Goal: Find contact information: Find contact information

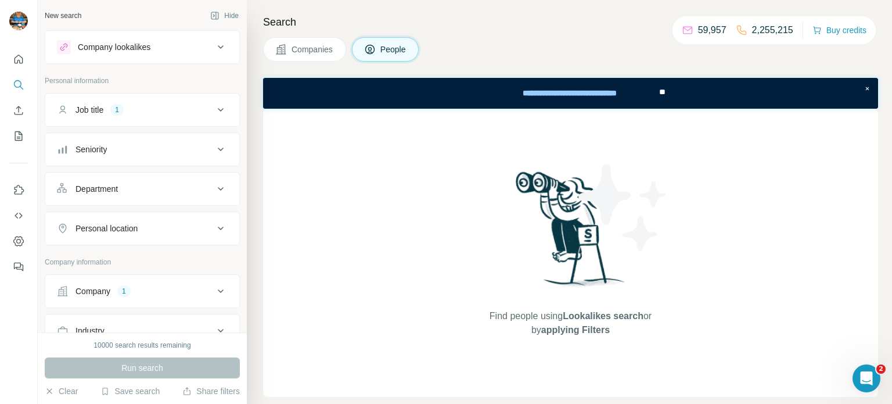
click at [154, 102] on button "Job title 1" at bounding box center [142, 110] width 194 height 28
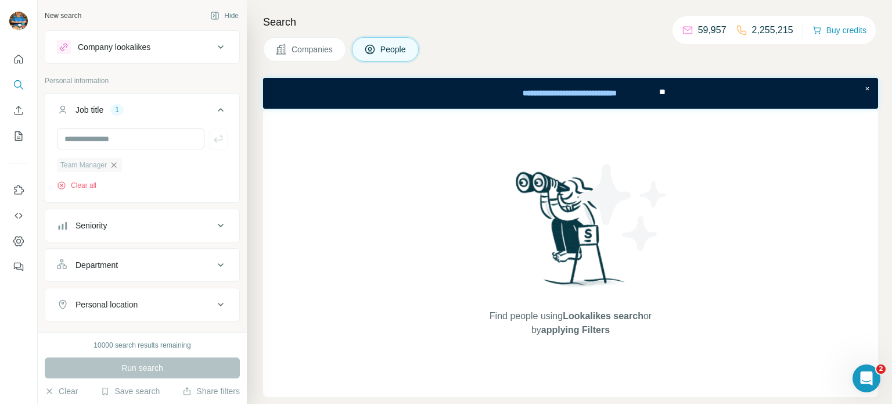
click at [114, 161] on icon "button" at bounding box center [113, 164] width 9 height 9
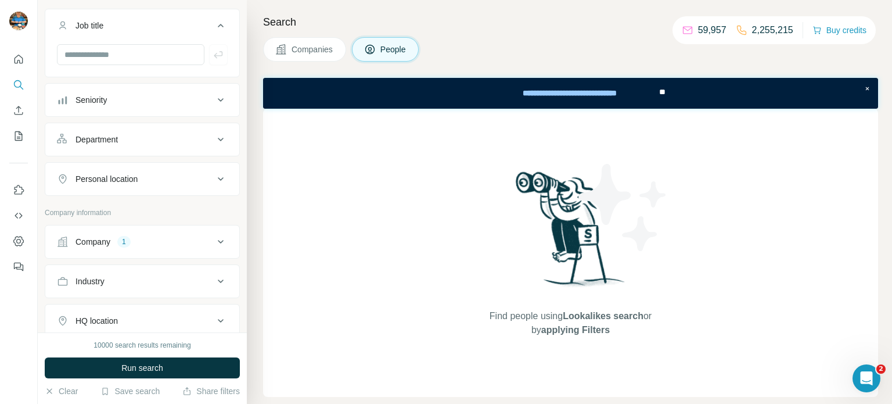
scroll to position [96, 0]
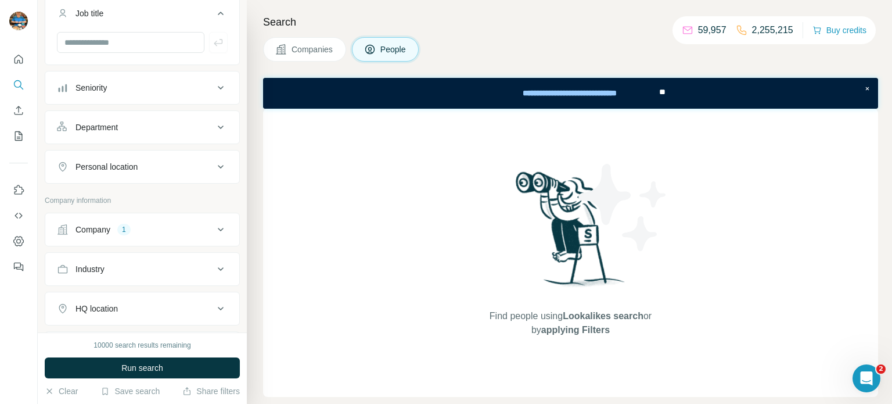
click at [138, 229] on div "Company 1" at bounding box center [135, 230] width 157 height 12
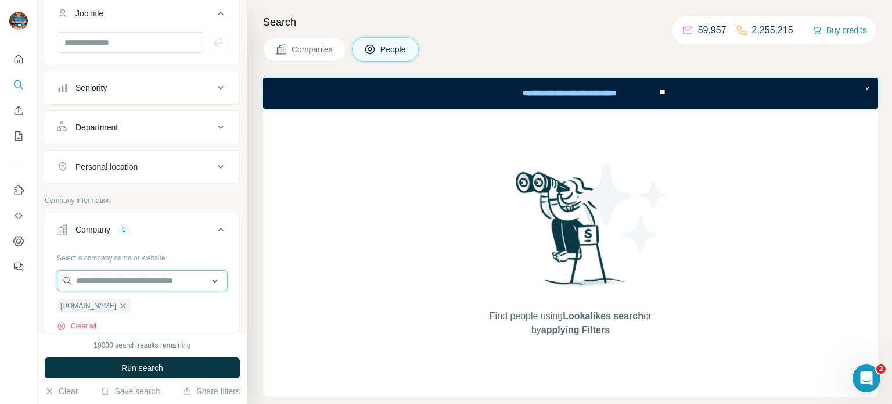
click at [117, 283] on input "text" at bounding box center [142, 280] width 171 height 21
paste input "*********"
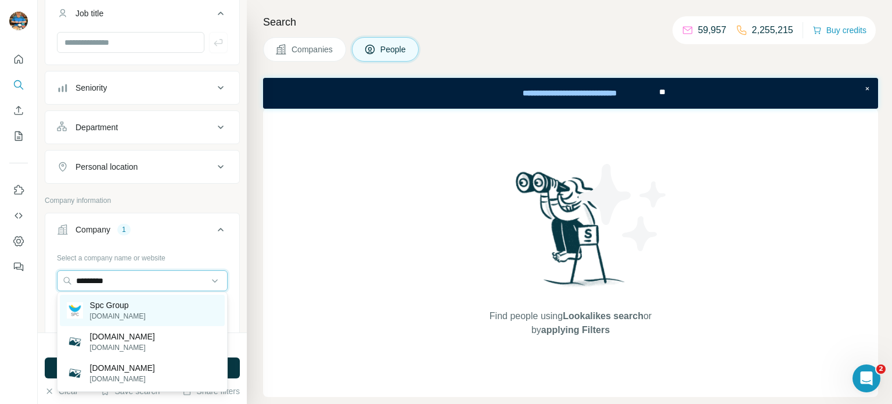
type input "*********"
click at [137, 304] on div "Spc Group [DOMAIN_NAME]" at bounding box center [142, 310] width 165 height 31
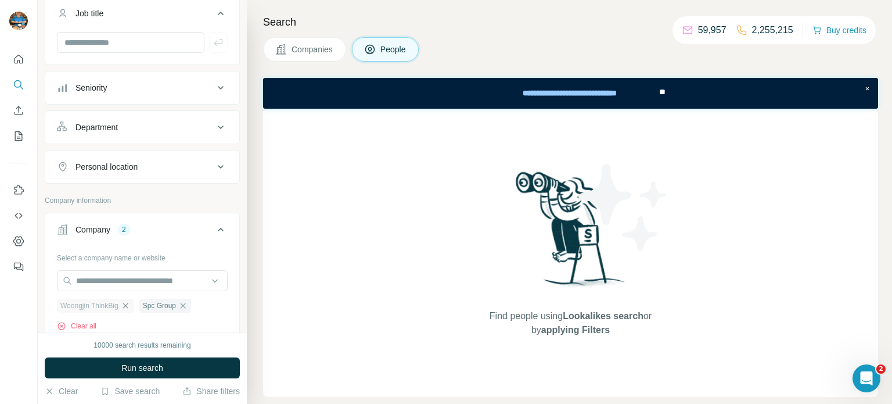
click at [128, 305] on icon "button" at bounding box center [125, 305] width 9 height 9
click at [170, 374] on button "Run search" at bounding box center [142, 367] width 195 height 21
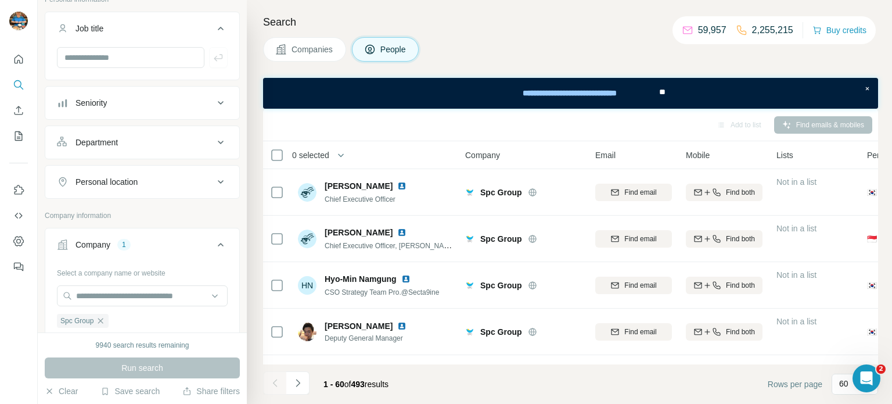
scroll to position [23, 0]
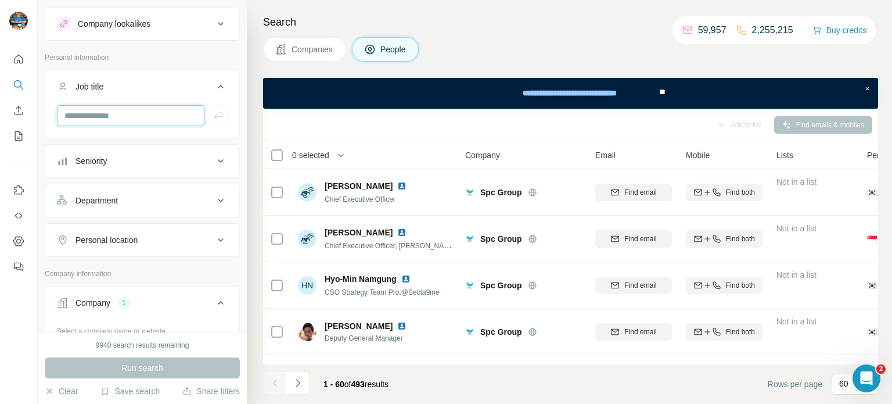
click at [119, 115] on input "text" at bounding box center [131, 115] width 148 height 21
type input "**********"
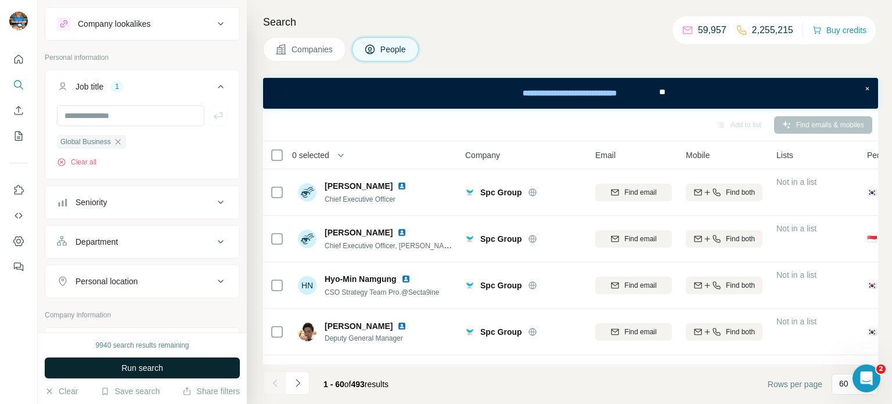
click at [168, 367] on button "Run search" at bounding box center [142, 367] width 195 height 21
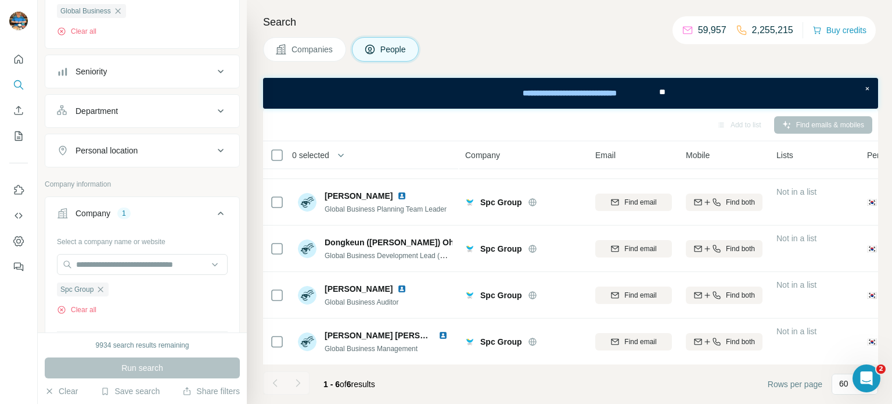
scroll to position [149, 0]
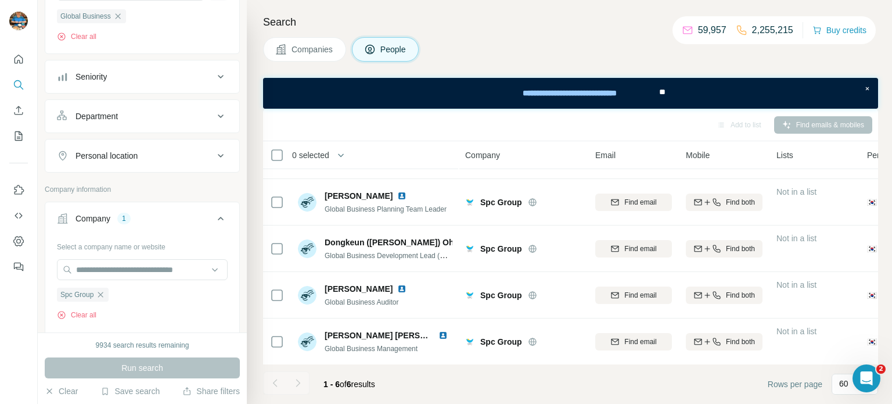
drag, startPoint x: 118, startPoint y: 18, endPoint x: 120, endPoint y: 99, distance: 81.4
click at [118, 19] on icon "button" at bounding box center [117, 16] width 9 height 9
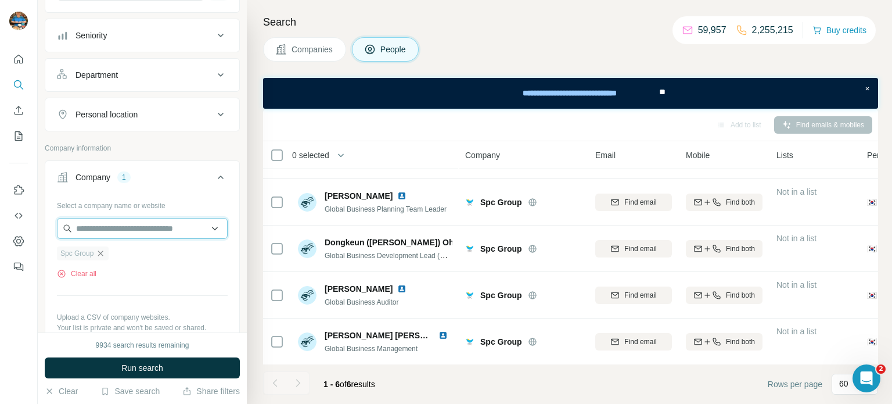
click at [128, 227] on input "text" at bounding box center [142, 228] width 171 height 21
paste input "*******"
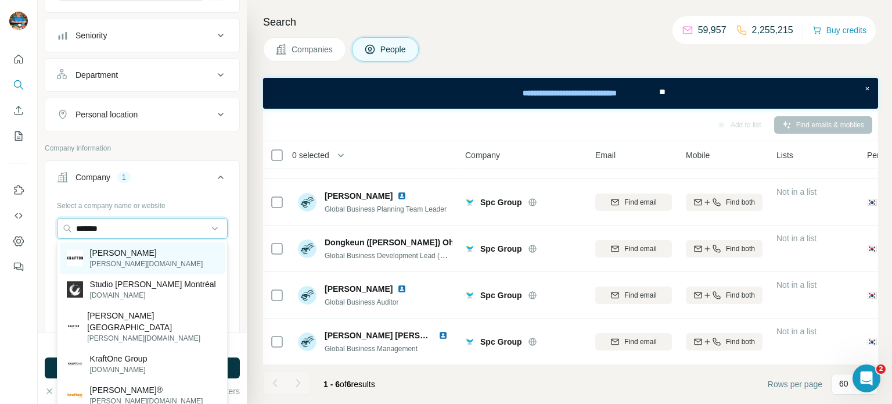
type input "*******"
click at [140, 266] on div "Krafton [DOMAIN_NAME]" at bounding box center [142, 257] width 165 height 31
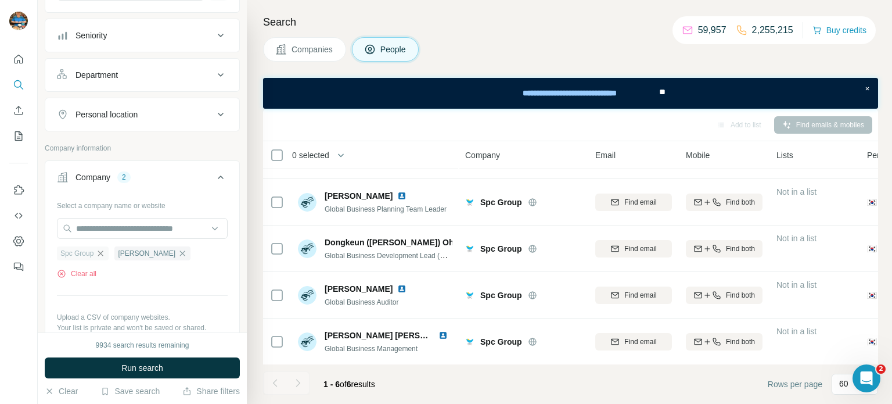
click at [102, 250] on icon "button" at bounding box center [100, 253] width 9 height 9
click at [147, 369] on span "Run search" at bounding box center [142, 368] width 42 height 12
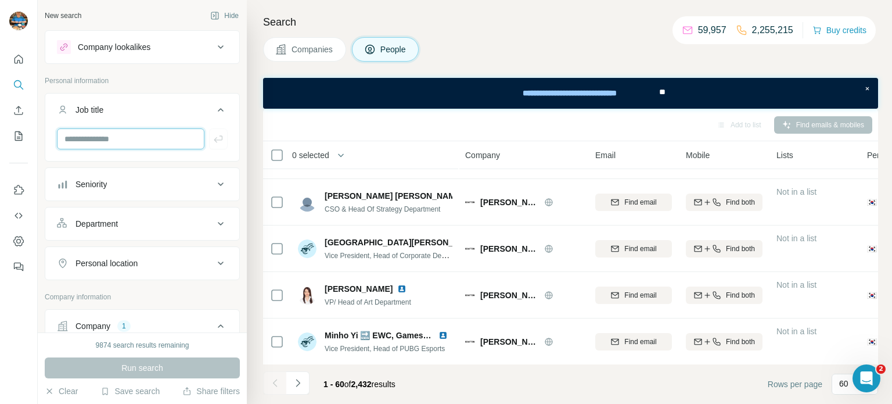
click at [144, 141] on input "text" at bounding box center [131, 138] width 148 height 21
type input "***"
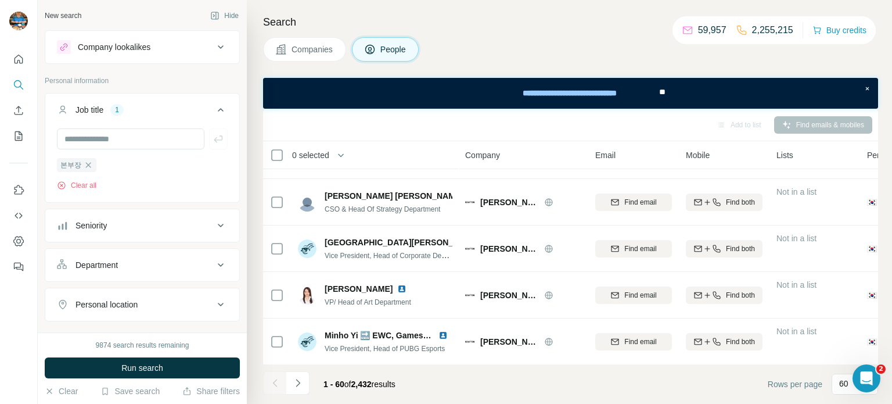
click at [132, 364] on span "Run search" at bounding box center [142, 368] width 42 height 12
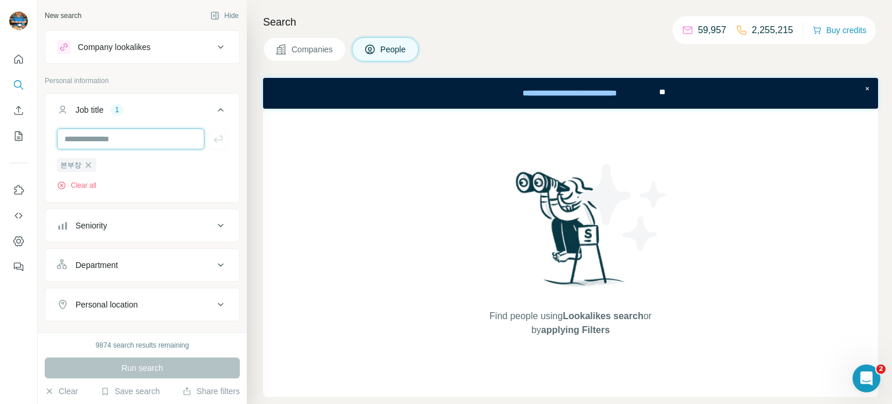
click at [103, 140] on input "text" at bounding box center [131, 138] width 148 height 21
type input "**********"
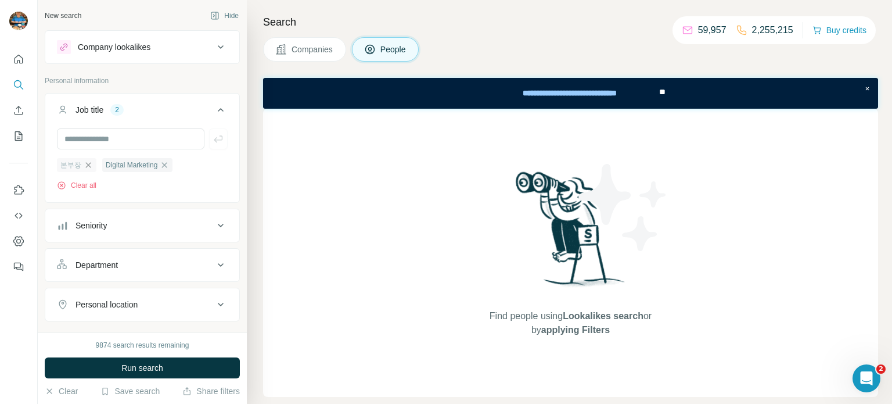
click at [86, 164] on icon "button" at bounding box center [88, 164] width 5 height 5
click at [123, 162] on icon "button" at bounding box center [118, 164] width 9 height 9
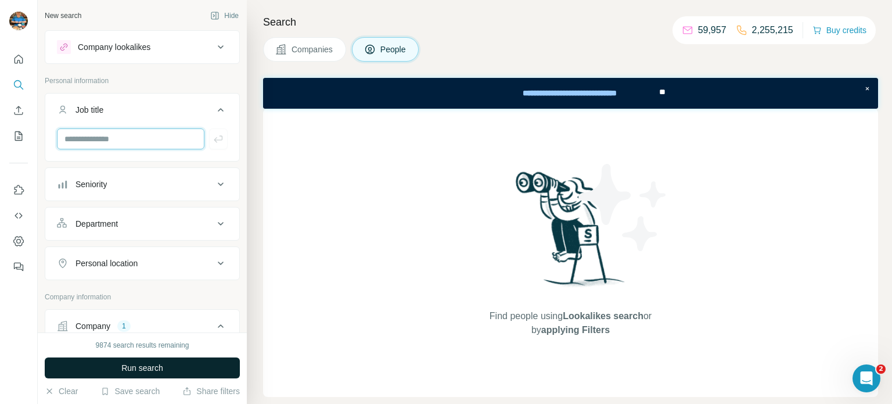
click at [135, 134] on input "text" at bounding box center [131, 138] width 148 height 21
click at [138, 371] on span "Run search" at bounding box center [142, 368] width 42 height 12
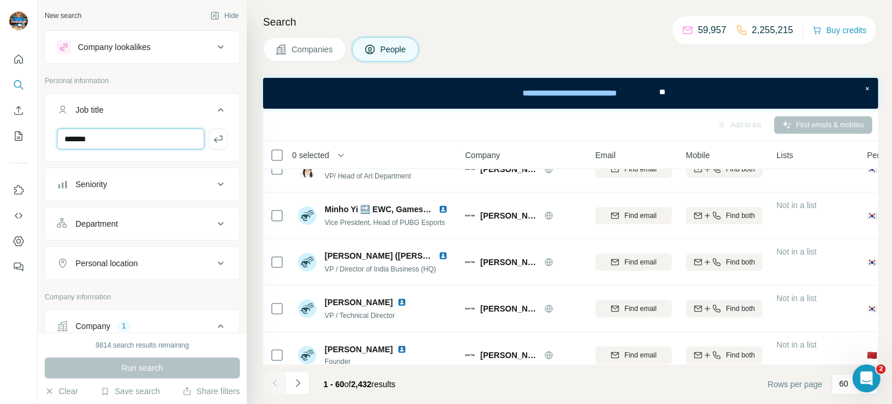
click at [113, 142] on input "*******" at bounding box center [131, 138] width 148 height 21
type input "**********"
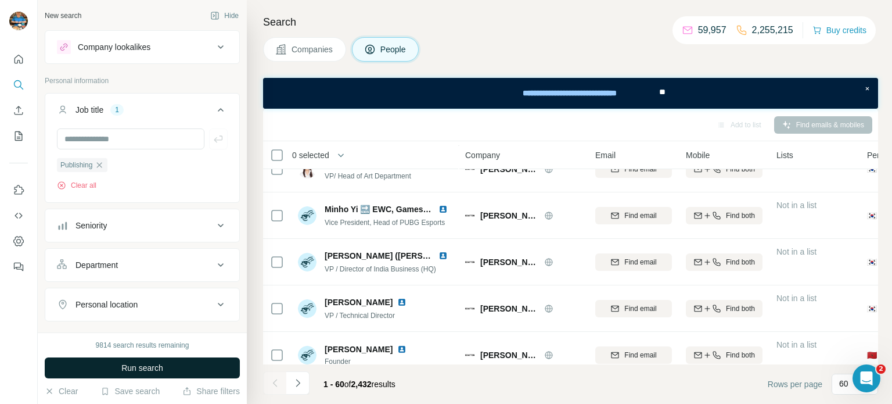
click at [117, 369] on button "Run search" at bounding box center [142, 367] width 195 height 21
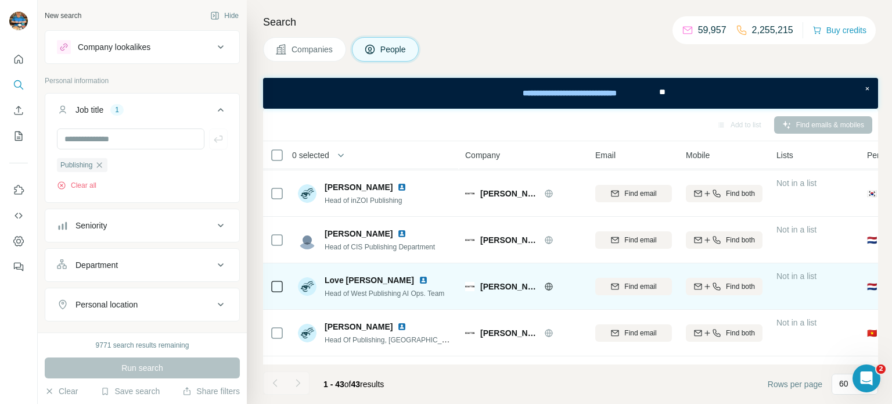
scroll to position [328, 0]
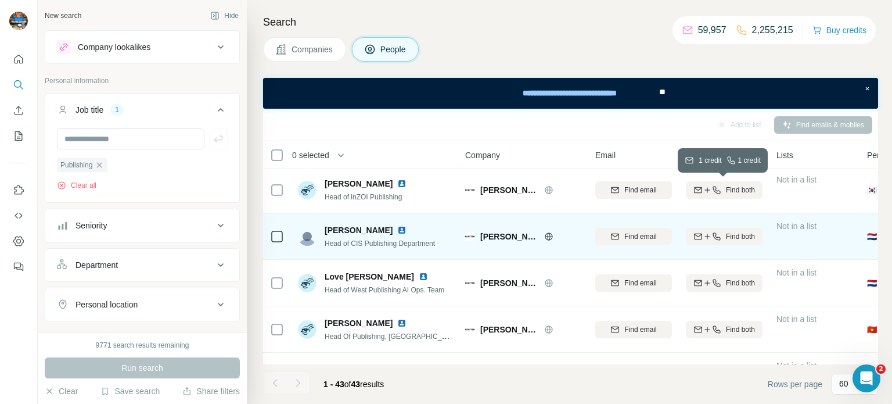
drag, startPoint x: 741, startPoint y: 192, endPoint x: 648, endPoint y: 214, distance: 96.1
click at [741, 192] on span "Find both" at bounding box center [740, 190] width 29 height 10
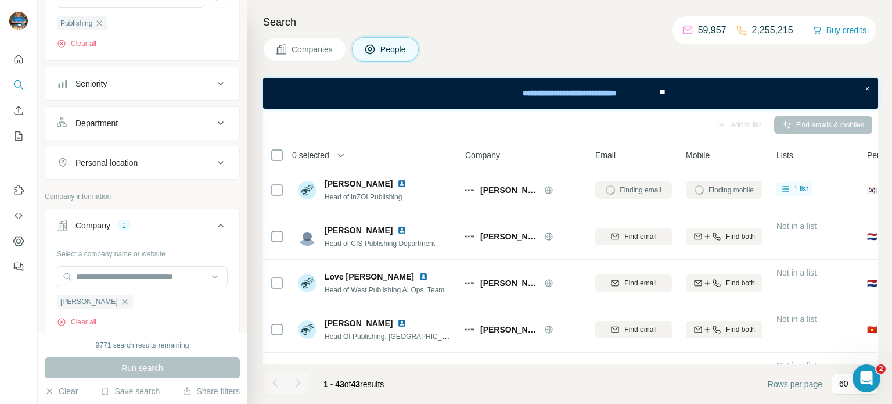
scroll to position [149, 0]
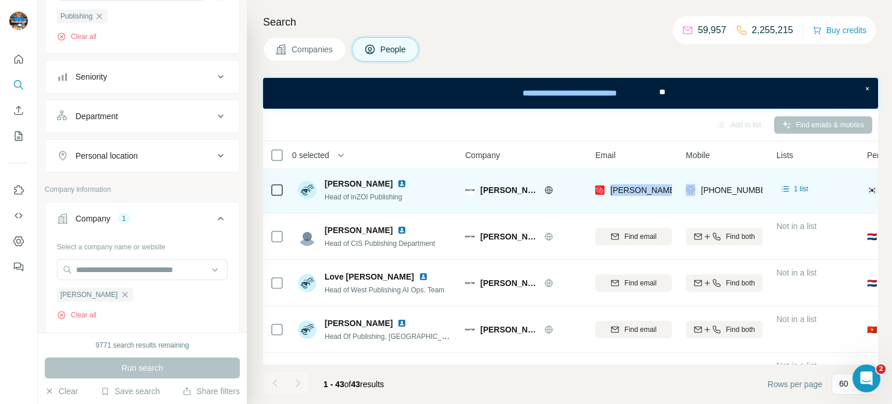
drag, startPoint x: 612, startPoint y: 189, endPoint x: 685, endPoint y: 191, distance: 73.2
click at [0, 0] on tr "[PERSON_NAME] Head of inZOI Publishing Krafton [EMAIL_ADDRESS][PERSON_NAME][DOM…" at bounding box center [0, 0] width 0 height 0
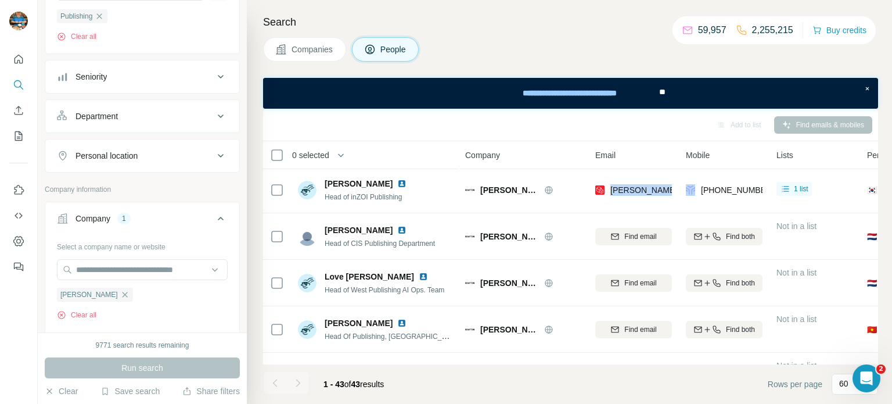
copy span "[PERSON_NAME][EMAIL_ADDRESS][PERSON_NAME][DOMAIN_NAME]"
click at [542, 22] on h4 "Search" at bounding box center [570, 22] width 615 height 16
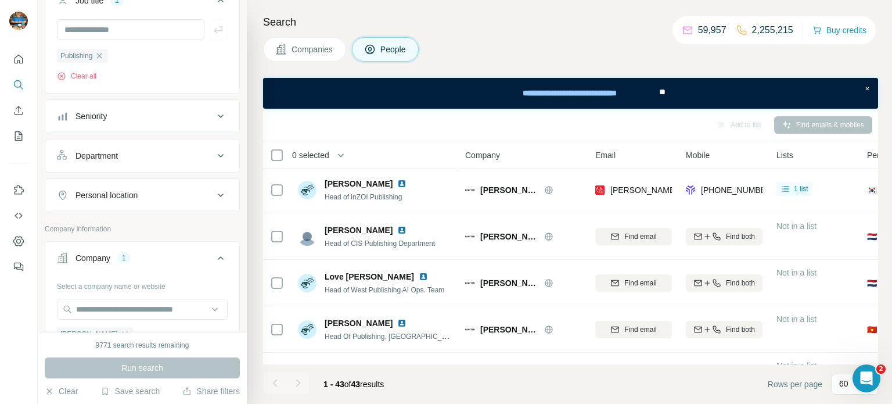
scroll to position [109, 0]
click at [103, 53] on icon "button" at bounding box center [99, 56] width 9 height 9
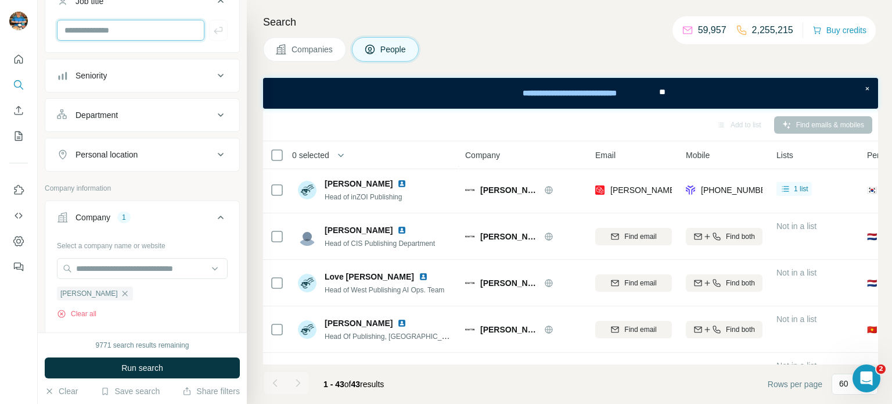
click at [122, 33] on input "text" at bounding box center [131, 30] width 148 height 21
type input "**********"
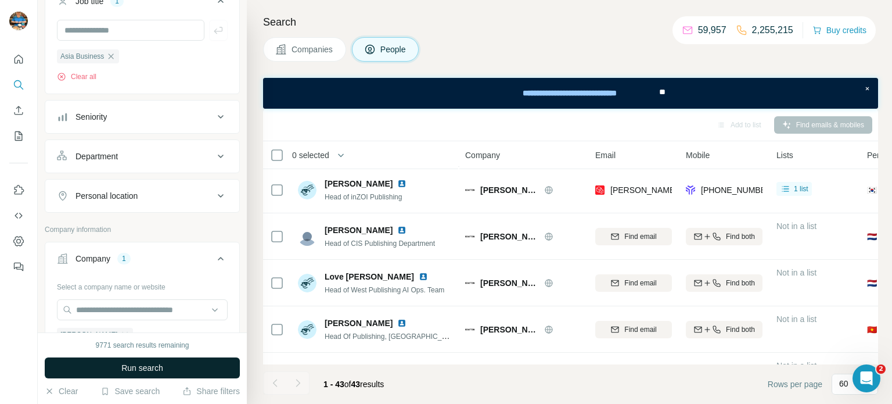
click at [148, 370] on span "Run search" at bounding box center [142, 368] width 42 height 12
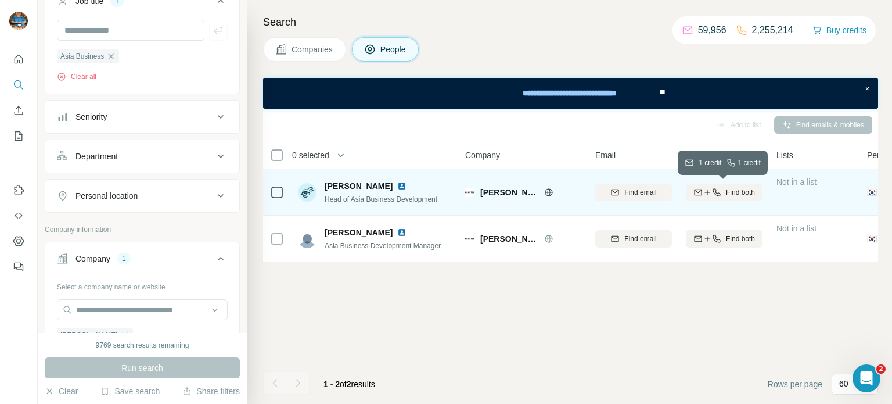
click at [733, 199] on button "Find both" at bounding box center [724, 192] width 77 height 17
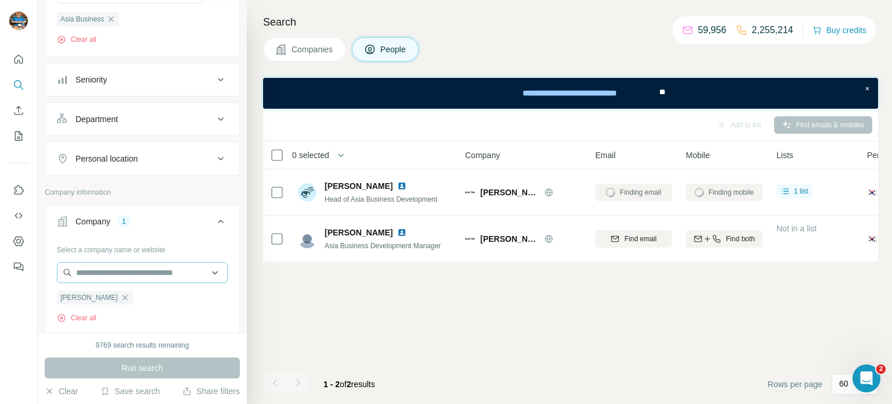
scroll to position [151, 0]
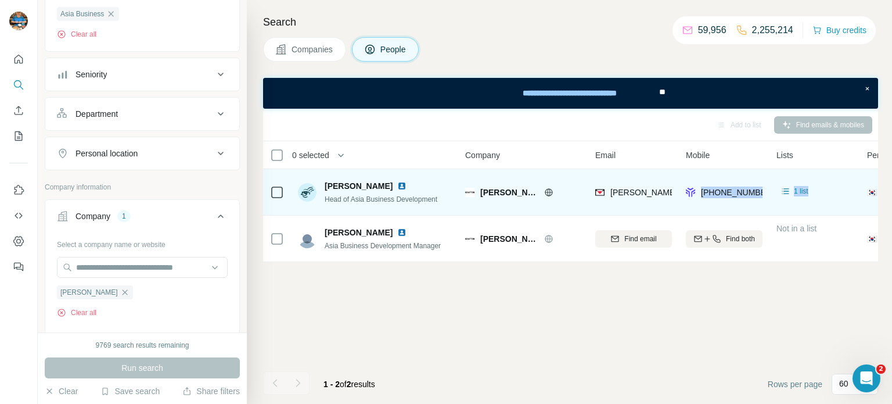
drag, startPoint x: 702, startPoint y: 189, endPoint x: 786, endPoint y: 199, distance: 84.2
click at [0, 0] on tr "[PERSON_NAME] Head of Asia Business Development [PERSON_NAME] [PERSON_NAME][EMA…" at bounding box center [0, 0] width 0 height 0
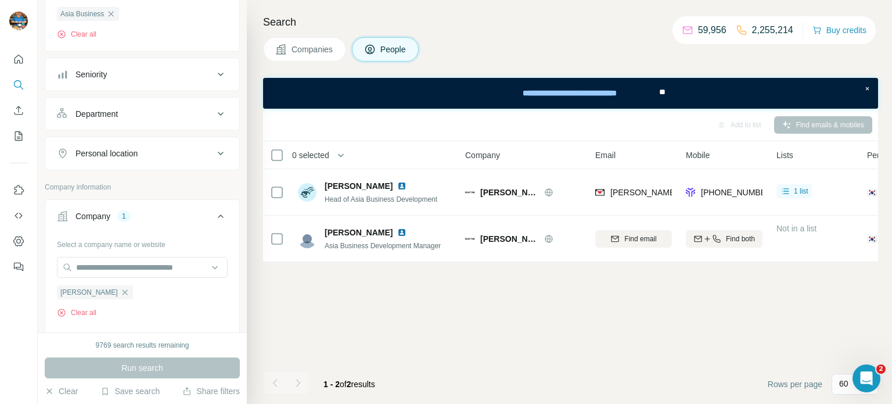
click at [736, 143] on th "Mobile" at bounding box center [724, 155] width 91 height 28
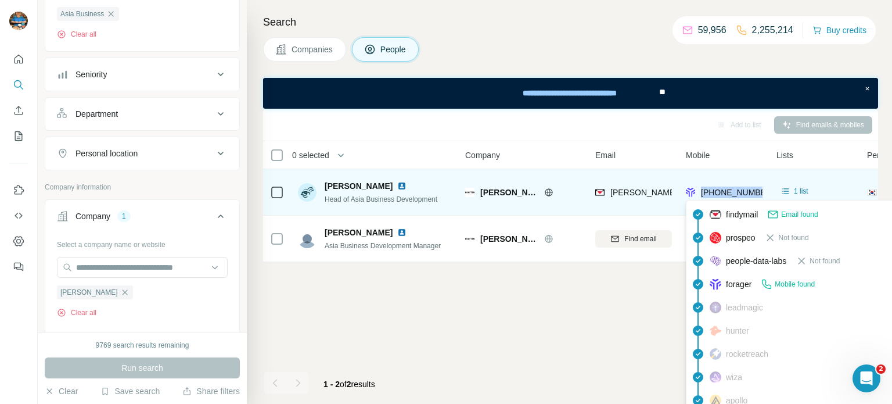
drag, startPoint x: 702, startPoint y: 189, endPoint x: 762, endPoint y: 196, distance: 60.3
click at [762, 196] on span "[PHONE_NUMBER]" at bounding box center [737, 192] width 73 height 9
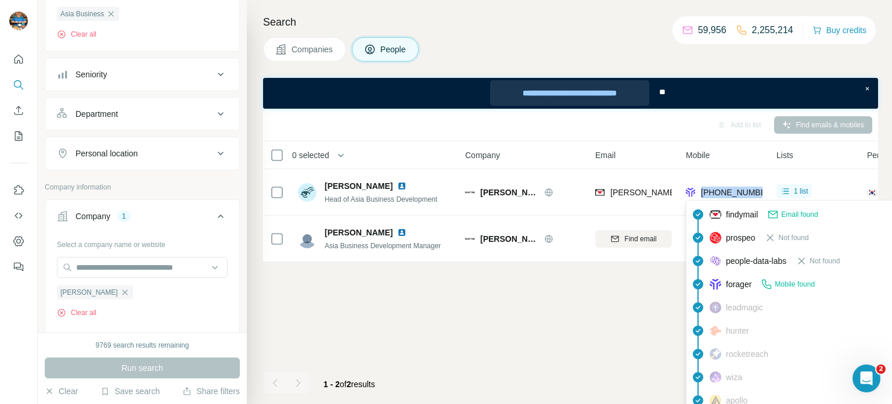
copy span "[PHONE_NUMBER]"
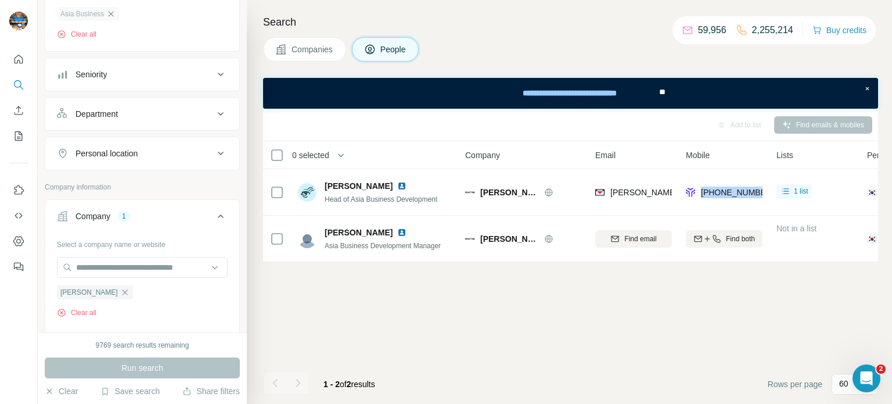
click at [110, 9] on icon "button" at bounding box center [110, 13] width 9 height 9
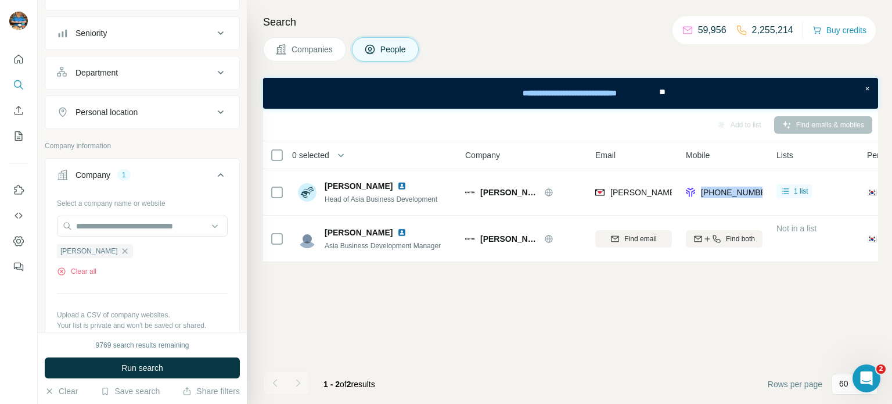
scroll to position [0, 0]
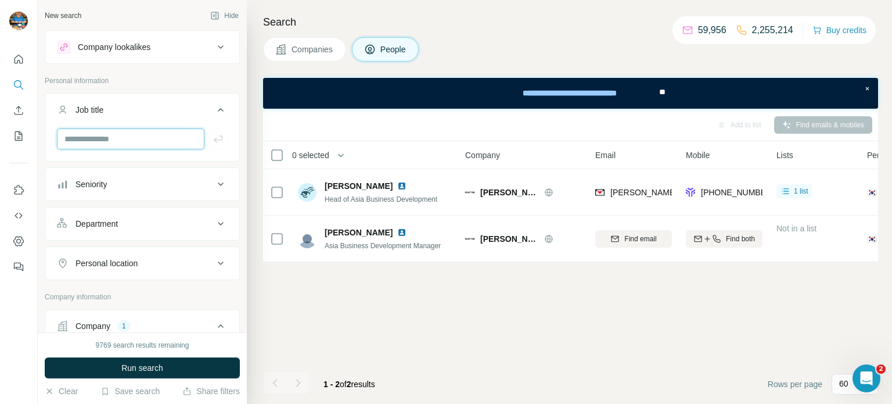
click at [91, 146] on input "text" at bounding box center [131, 138] width 148 height 21
type input "****"
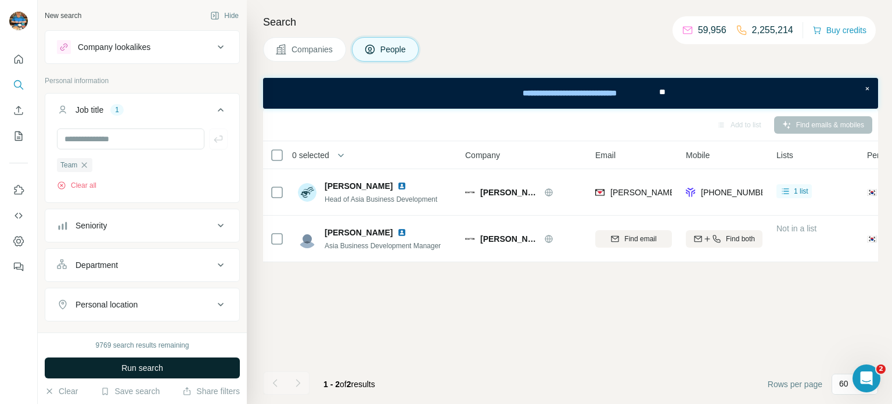
click at [119, 372] on button "Run search" at bounding box center [142, 367] width 195 height 21
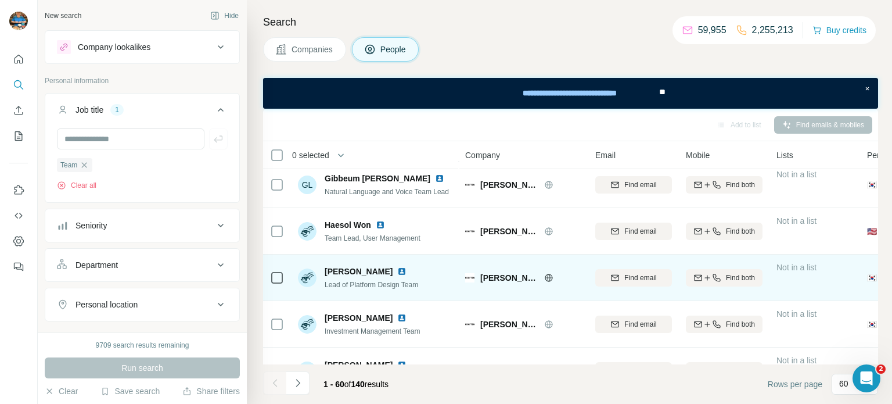
scroll to position [884, 0]
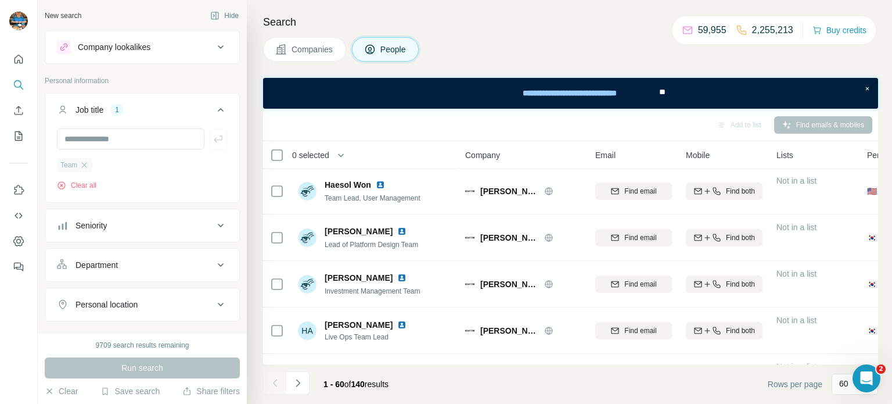
click at [90, 164] on div "Team" at bounding box center [74, 165] width 35 height 14
click at [120, 138] on input "text" at bounding box center [131, 138] width 148 height 21
click at [85, 166] on icon "button" at bounding box center [84, 164] width 9 height 9
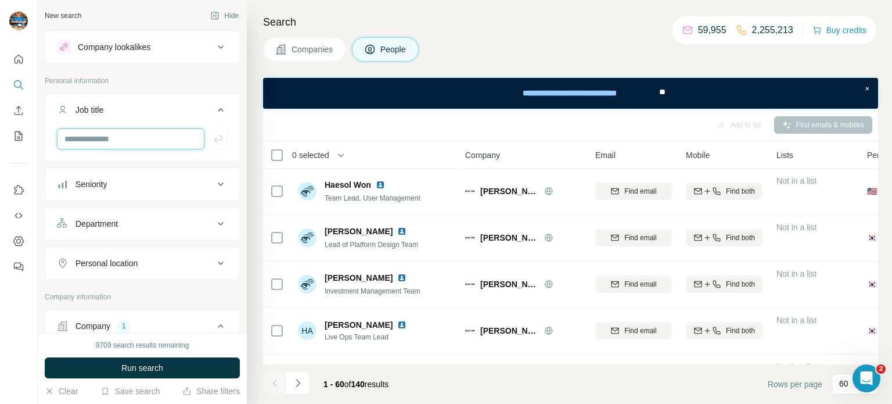
click at [103, 141] on input "text" at bounding box center [131, 138] width 148 height 21
type input "**"
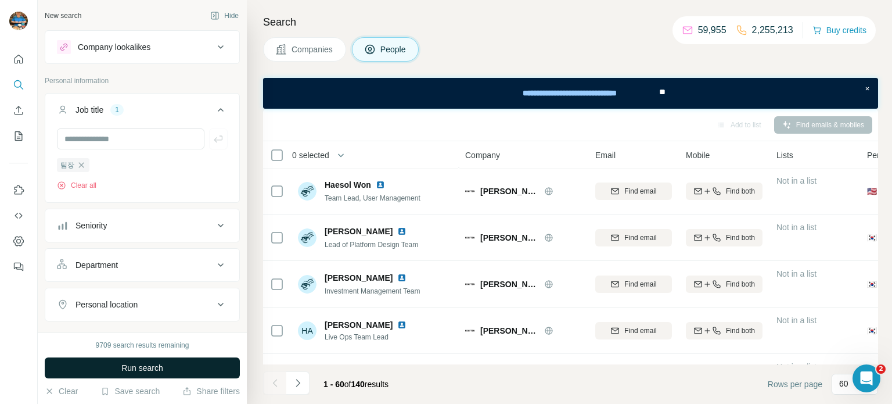
click at [127, 357] on button "Run search" at bounding box center [142, 367] width 195 height 21
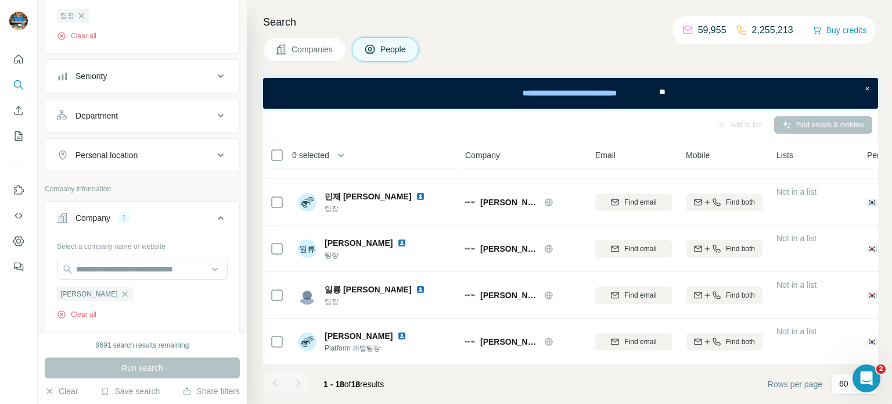
scroll to position [149, 0]
click at [78, 15] on icon "button" at bounding box center [81, 16] width 9 height 9
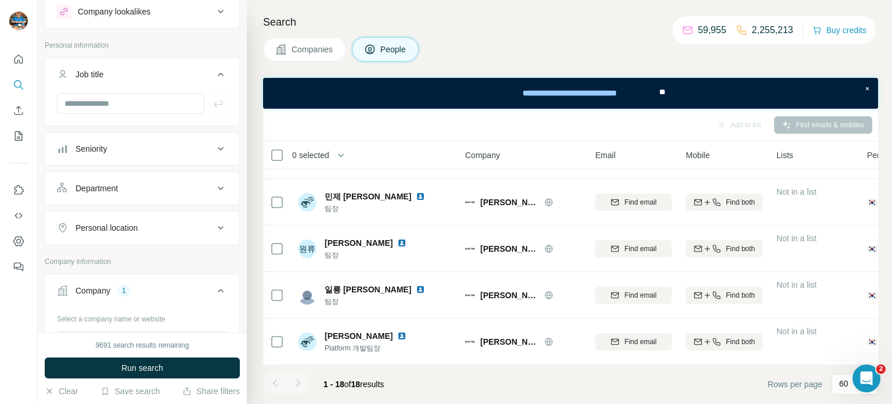
scroll to position [0, 0]
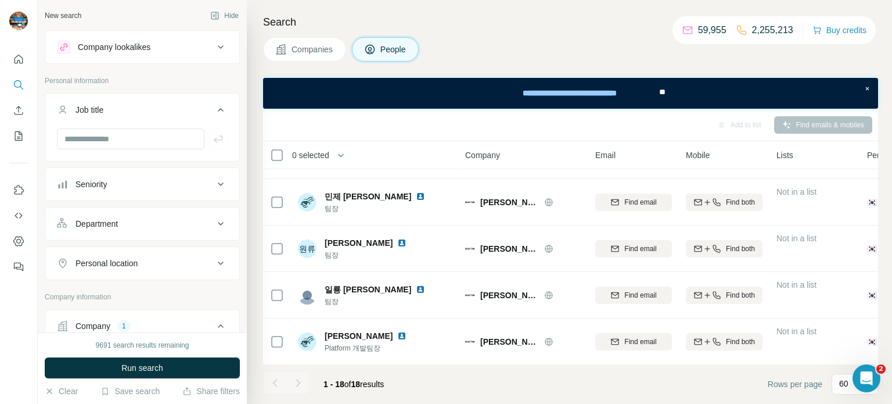
drag, startPoint x: 95, startPoint y: 111, endPoint x: 96, endPoint y: 117, distance: 6.1
click at [96, 114] on div "Job title" at bounding box center [90, 110] width 28 height 12
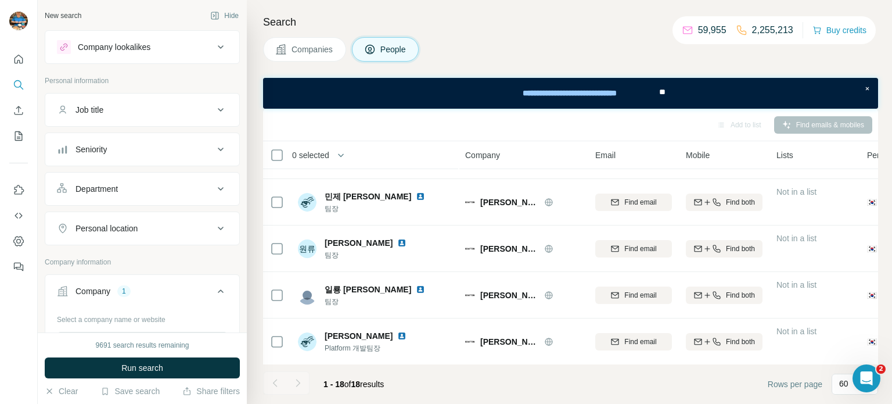
click at [105, 123] on button "Job title" at bounding box center [142, 110] width 194 height 28
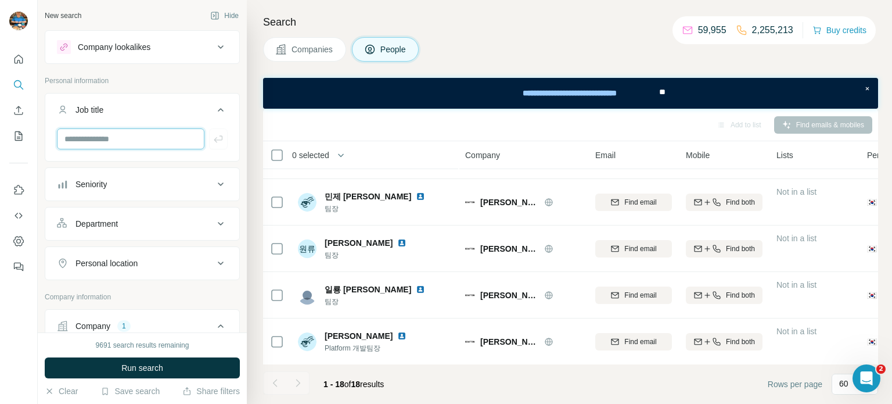
click at [95, 137] on input "text" at bounding box center [131, 138] width 148 height 21
type input "*********"
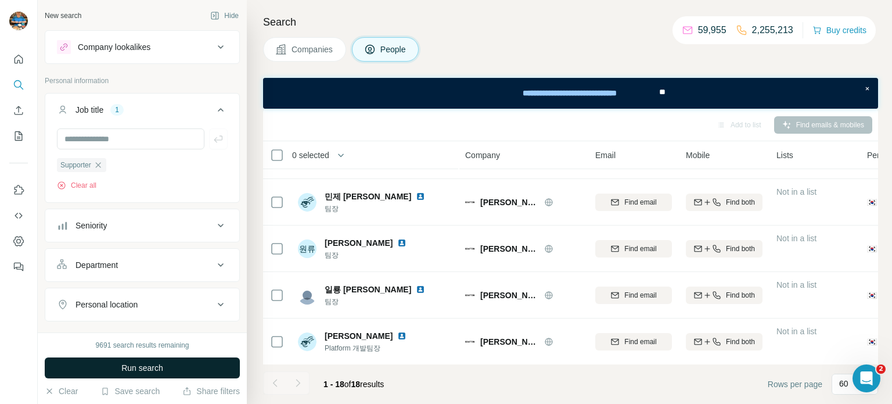
click at [152, 369] on span "Run search" at bounding box center [142, 368] width 42 height 12
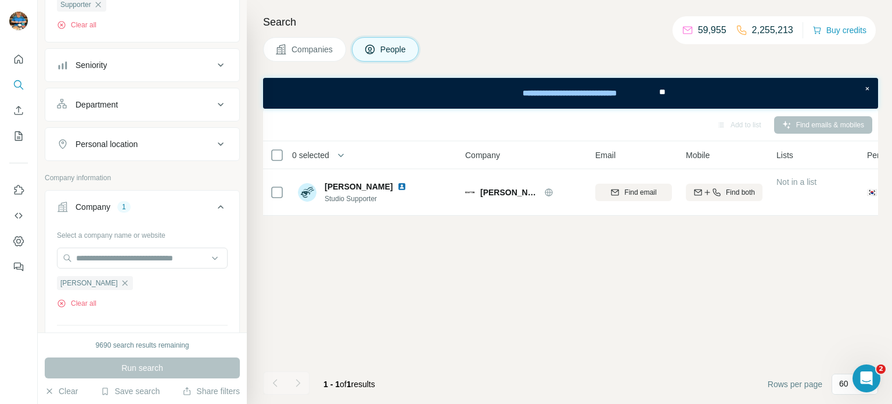
scroll to position [152, 0]
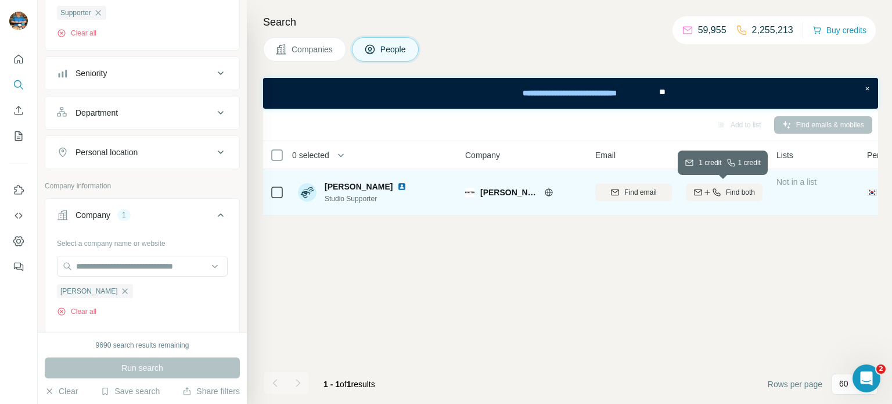
click at [724, 191] on div "Find both" at bounding box center [724, 192] width 77 height 10
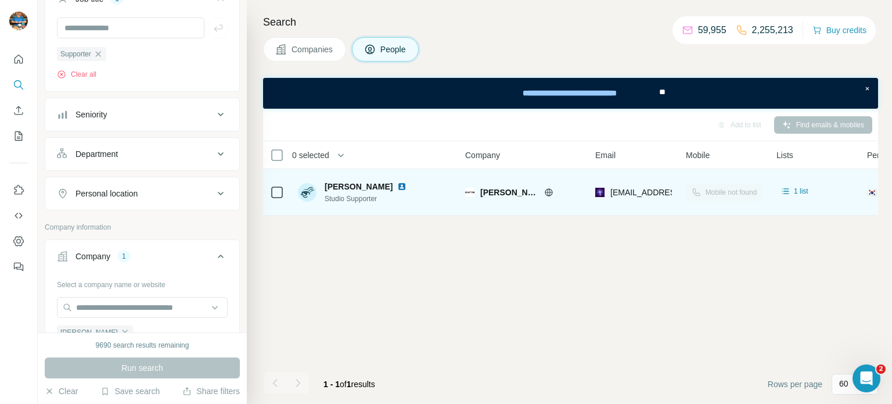
scroll to position [23, 0]
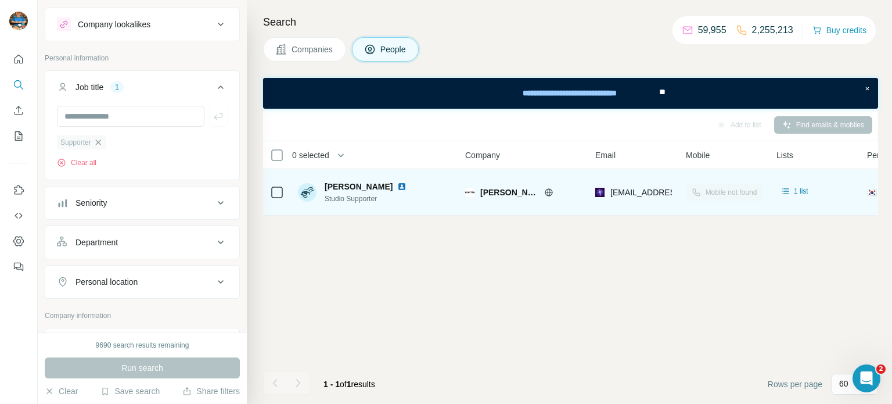
click at [100, 142] on icon "button" at bounding box center [97, 141] width 5 height 5
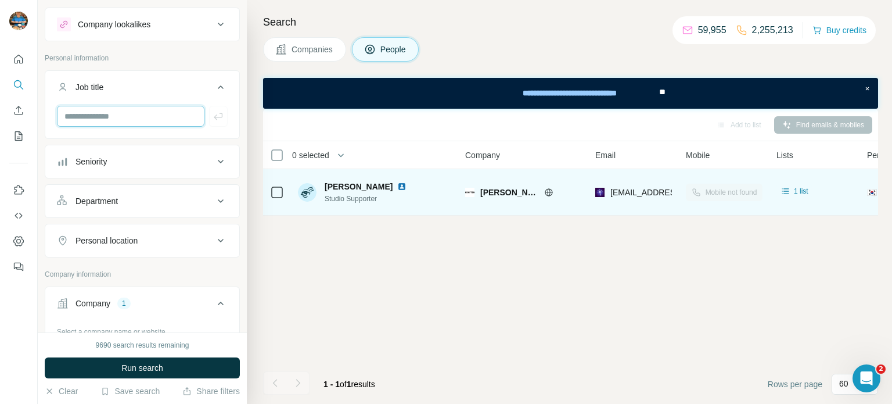
click at [113, 123] on input "text" at bounding box center [131, 116] width 148 height 21
type input "**********"
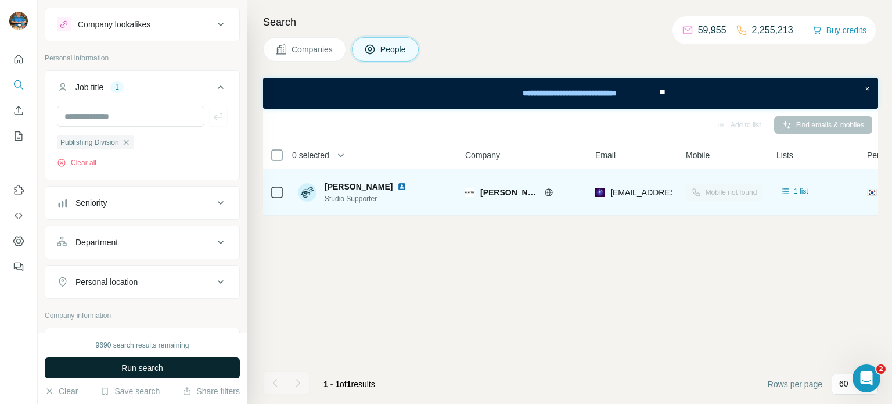
click at [177, 362] on button "Run search" at bounding box center [142, 367] width 195 height 21
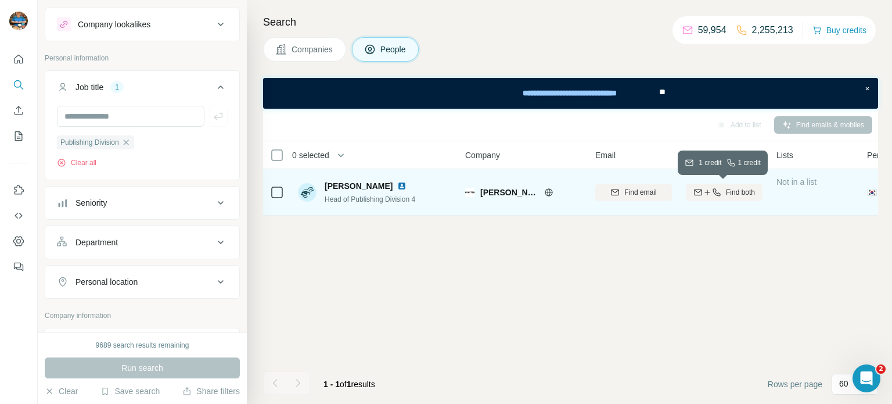
click at [730, 196] on span "Find both" at bounding box center [740, 192] width 29 height 10
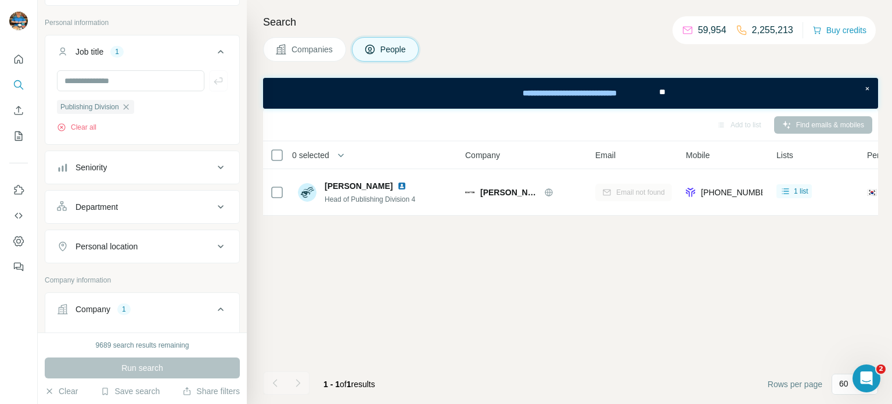
scroll to position [50, 0]
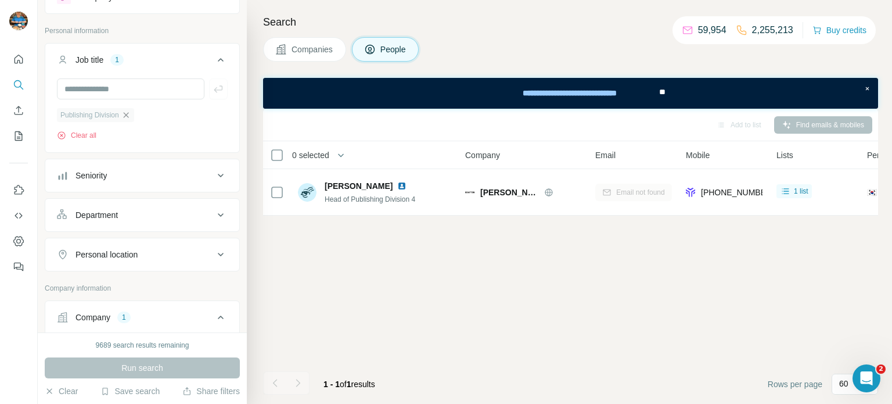
click at [130, 114] on icon "button" at bounding box center [125, 114] width 9 height 9
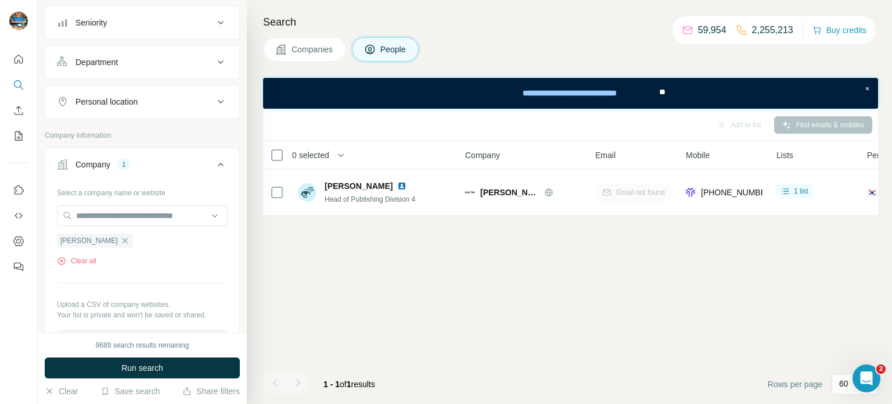
scroll to position [55, 0]
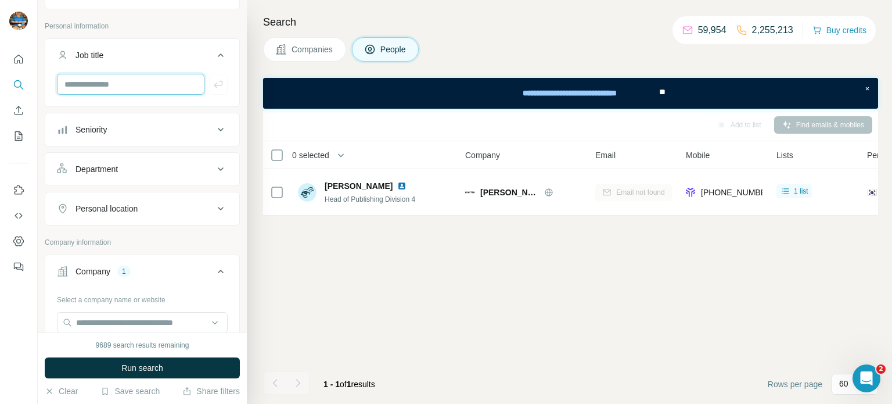
click at [132, 85] on input "text" at bounding box center [131, 84] width 148 height 21
type input "**"
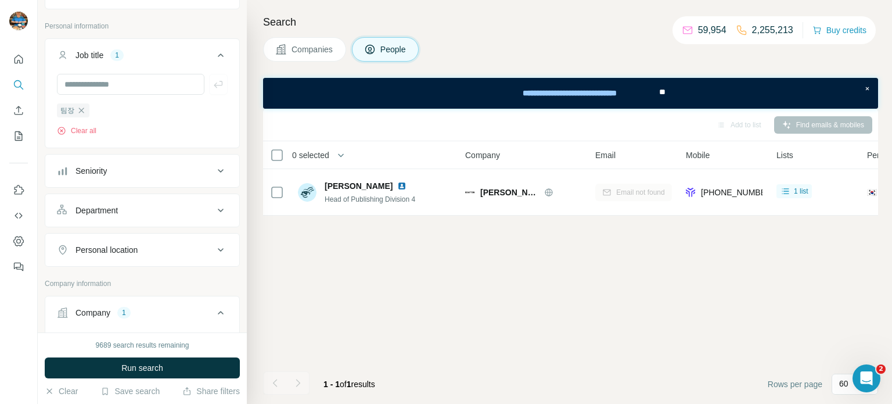
drag, startPoint x: 153, startPoint y: 356, endPoint x: 155, endPoint y: 365, distance: 9.6
click at [155, 364] on span "Run search" at bounding box center [142, 368] width 42 height 12
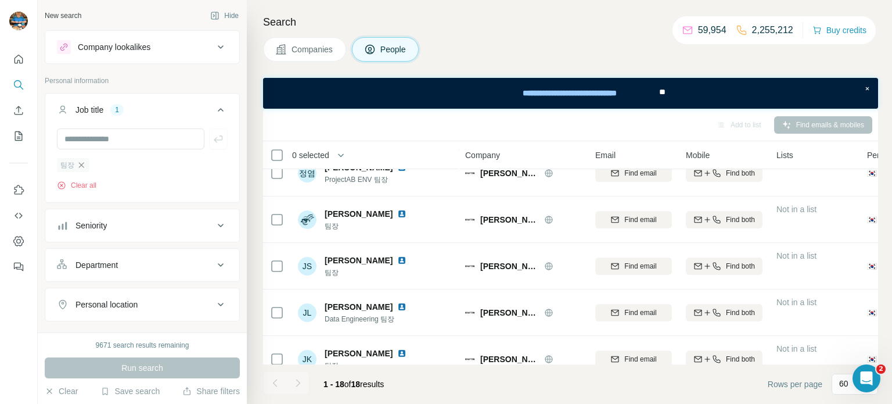
click at [77, 166] on icon "button" at bounding box center [81, 164] width 9 height 9
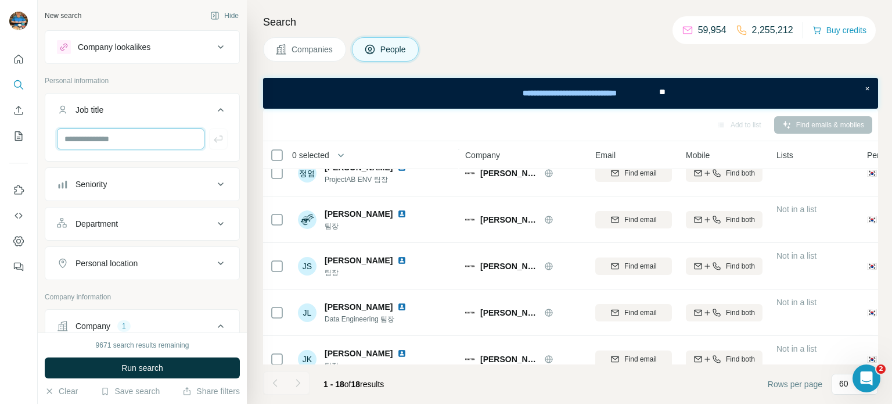
click at [123, 141] on input "text" at bounding box center [131, 138] width 148 height 21
type input "**"
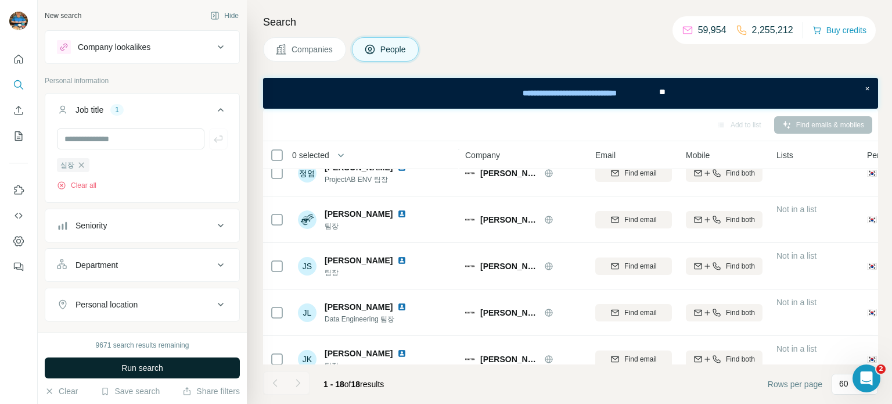
click at [111, 360] on button "Run search" at bounding box center [142, 367] width 195 height 21
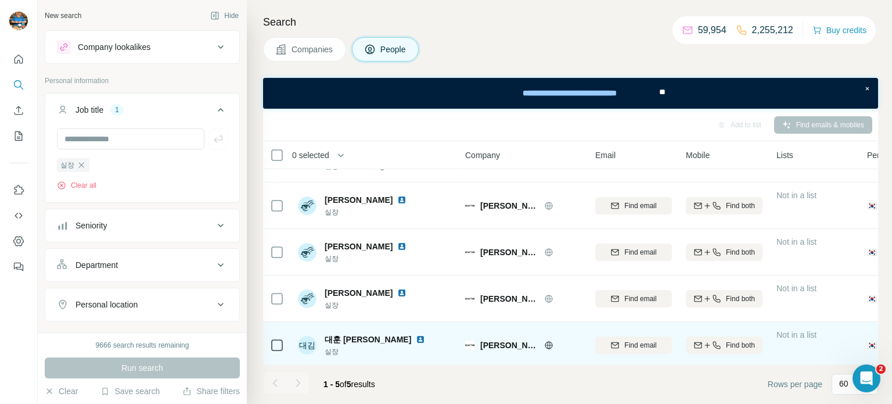
scroll to position [37, 0]
